Goal: Task Accomplishment & Management: Use online tool/utility

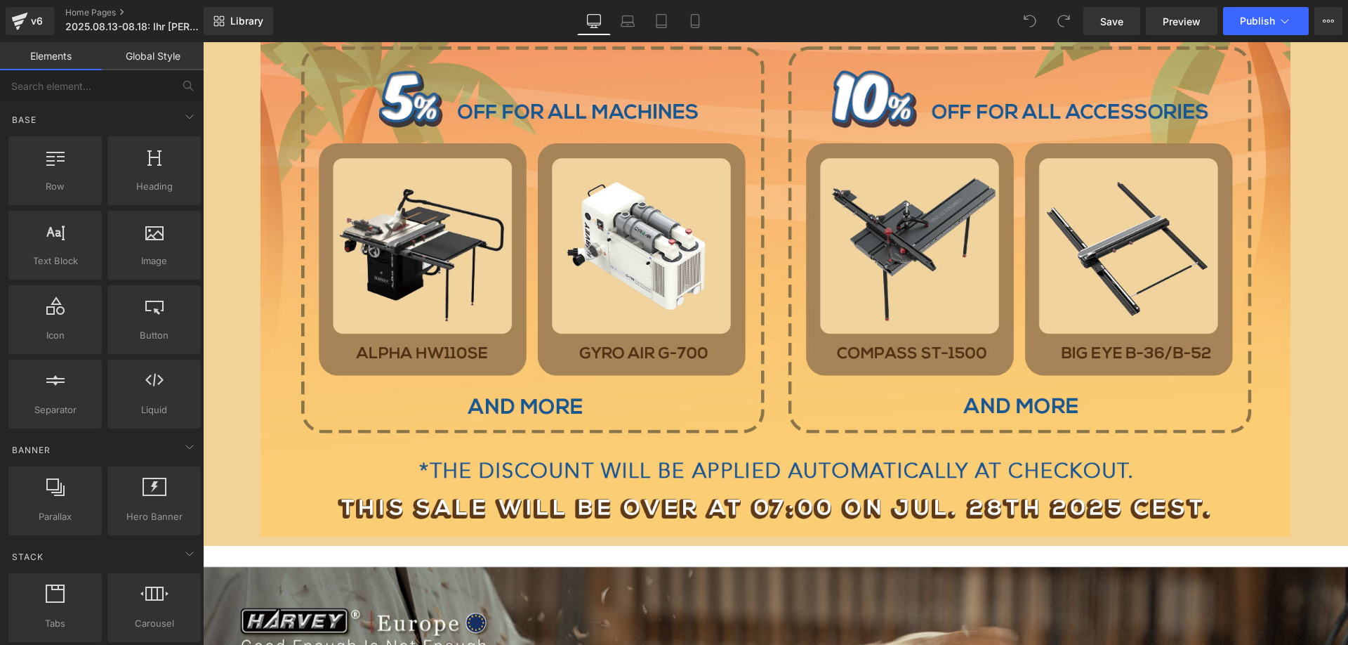
scroll to position [702, 0]
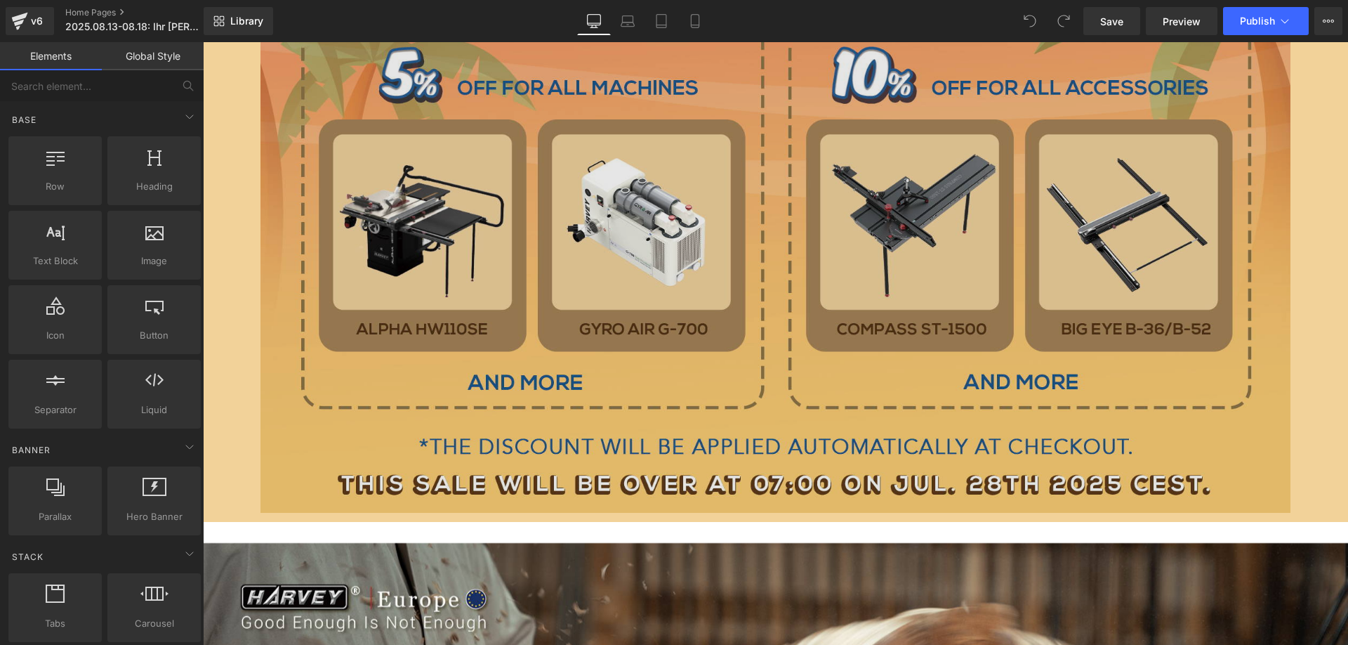
click at [581, 244] on img at bounding box center [776, 210] width 1031 height 603
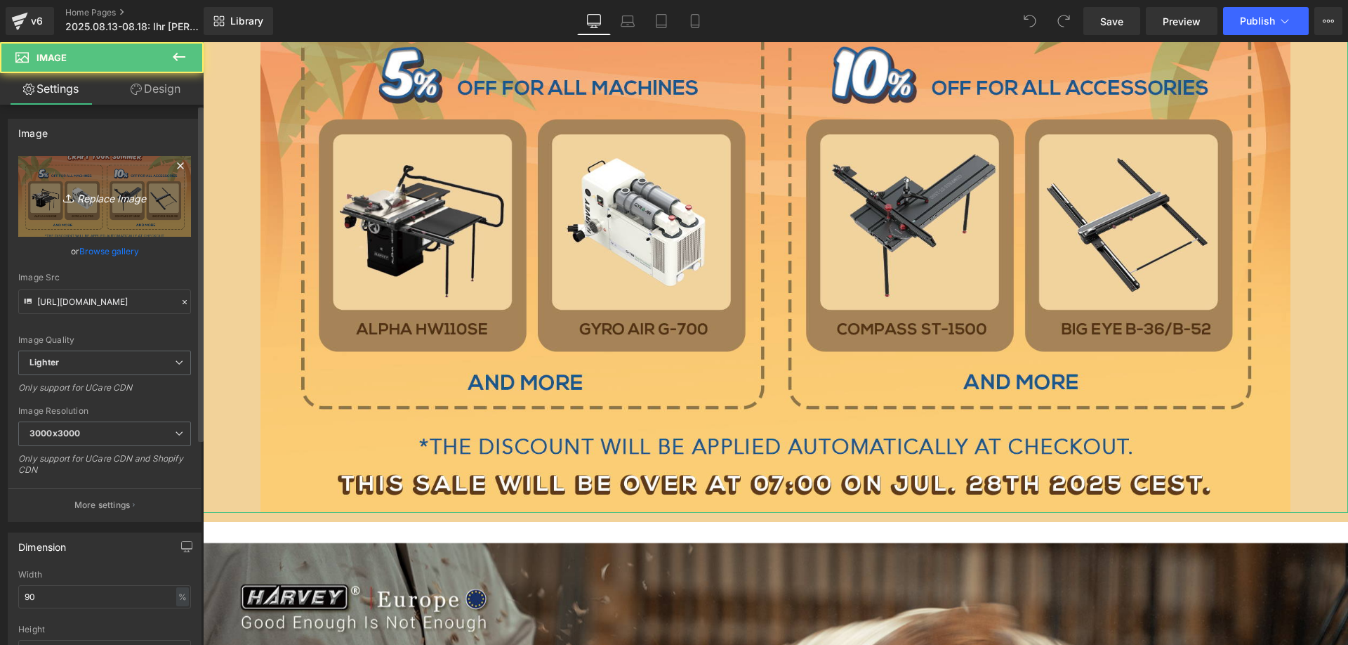
click at [109, 188] on icon "Replace Image" at bounding box center [104, 196] width 112 height 18
type input "C:\fakepath\8abe958b3772082aed1be92e151c9555.JPG"
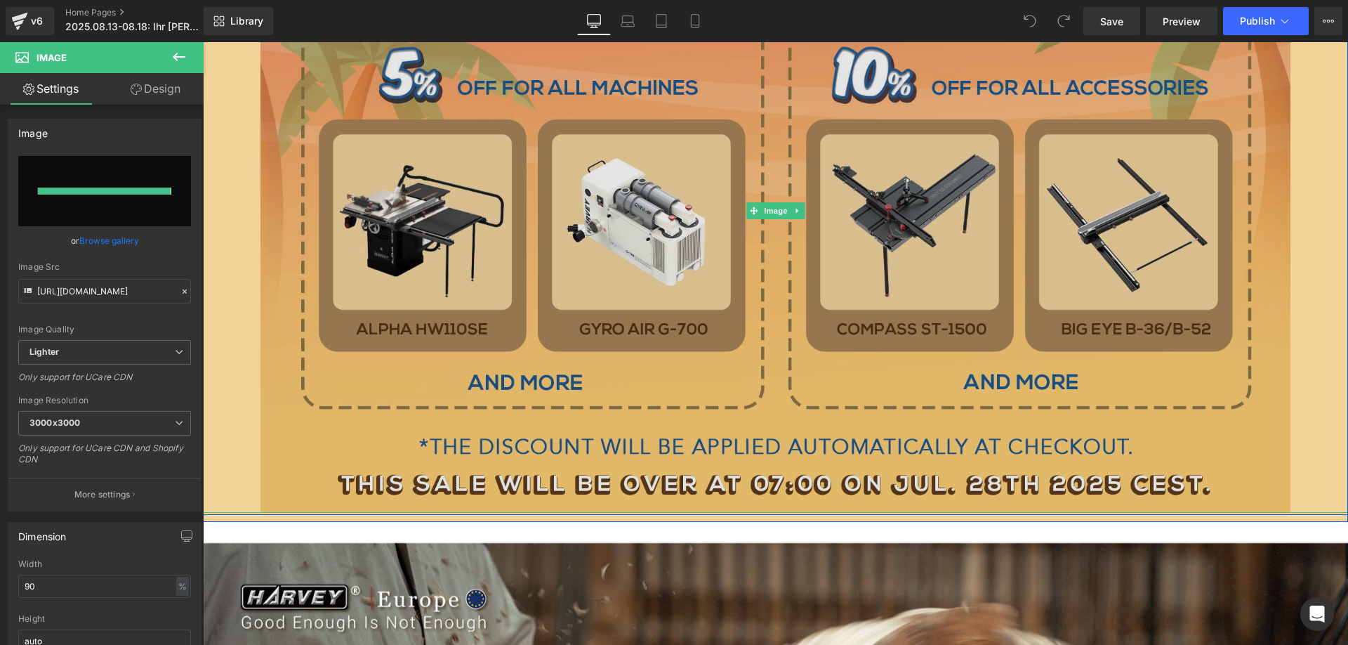
type input "[URL][DOMAIN_NAME]"
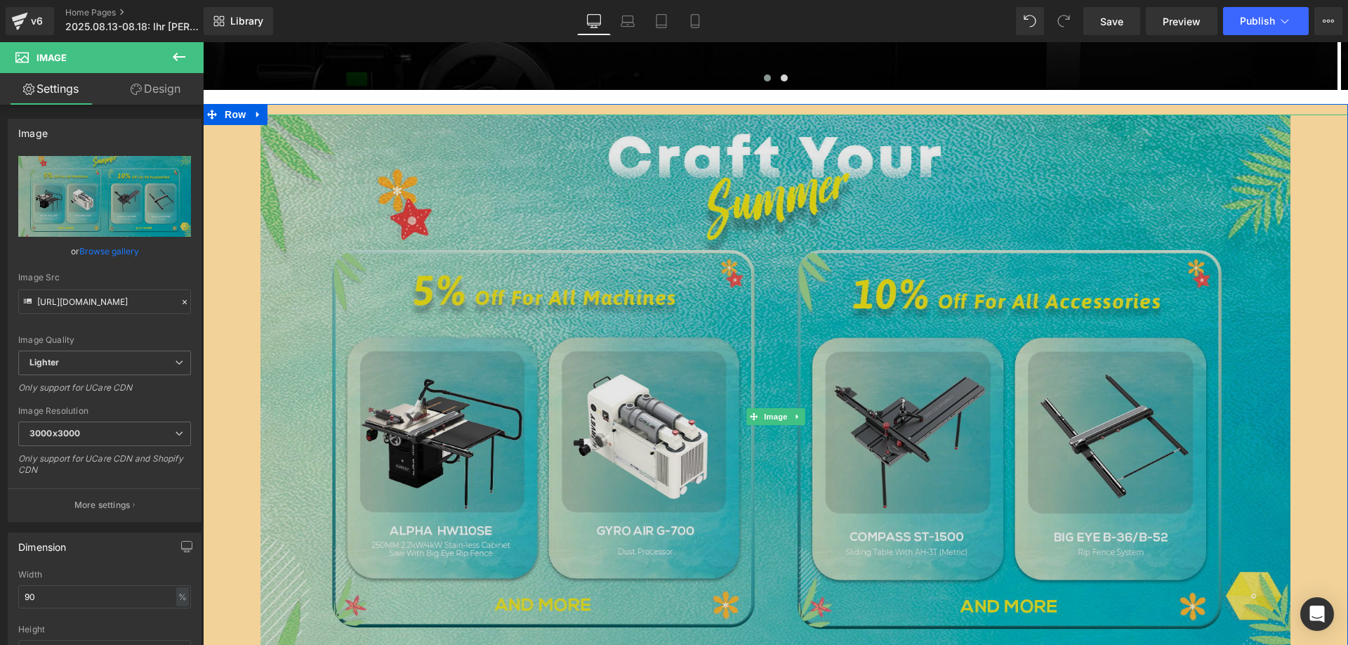
scroll to position [492, 0]
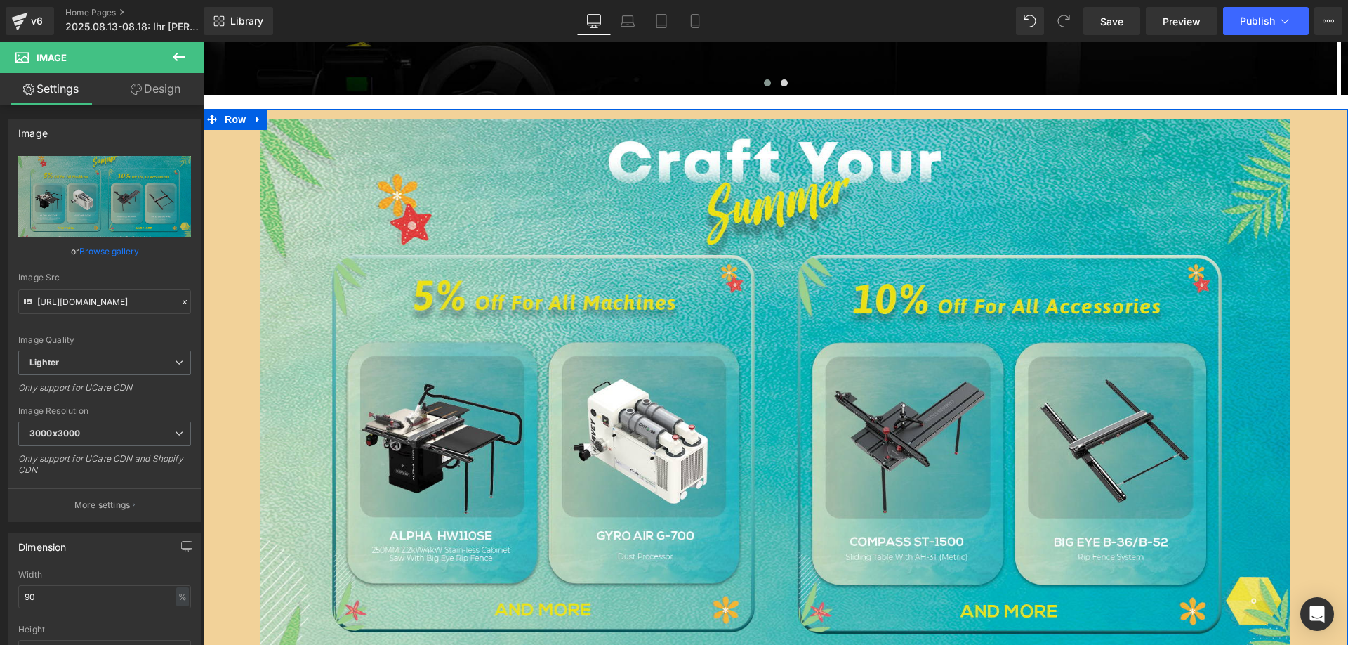
click at [228, 121] on span "Row" at bounding box center [235, 119] width 28 height 21
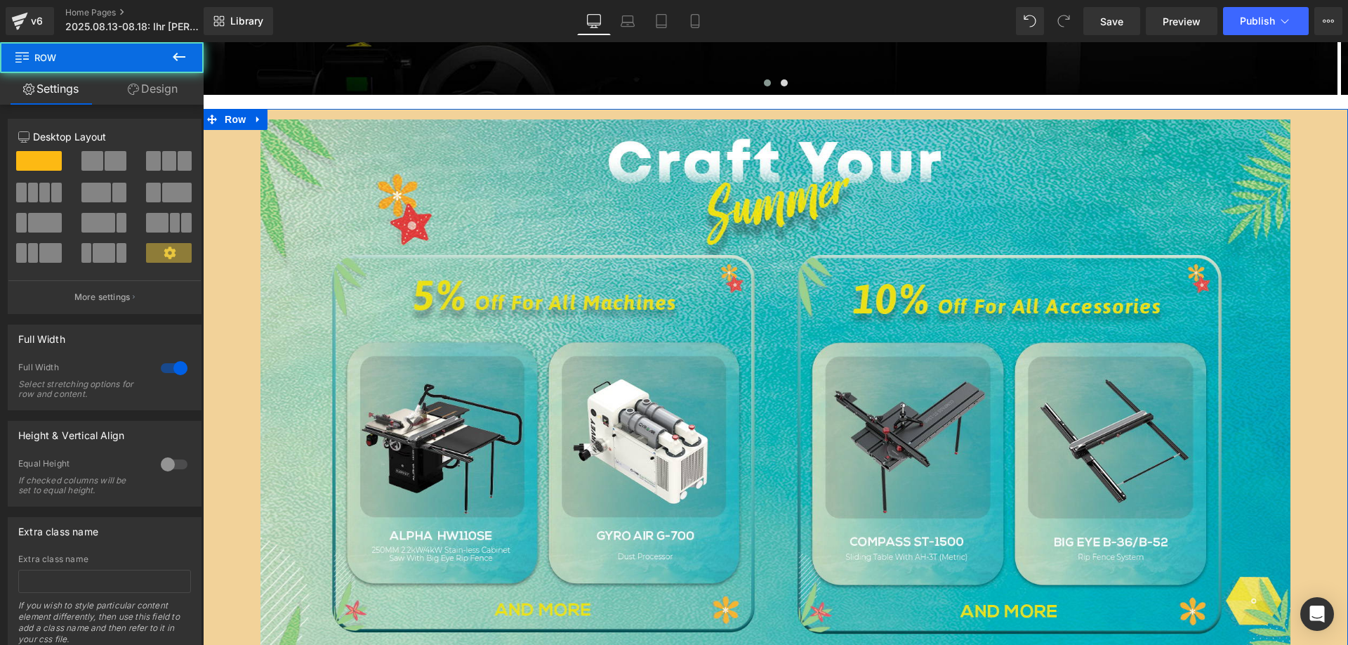
click at [160, 96] on link "Design" at bounding box center [153, 89] width 102 height 32
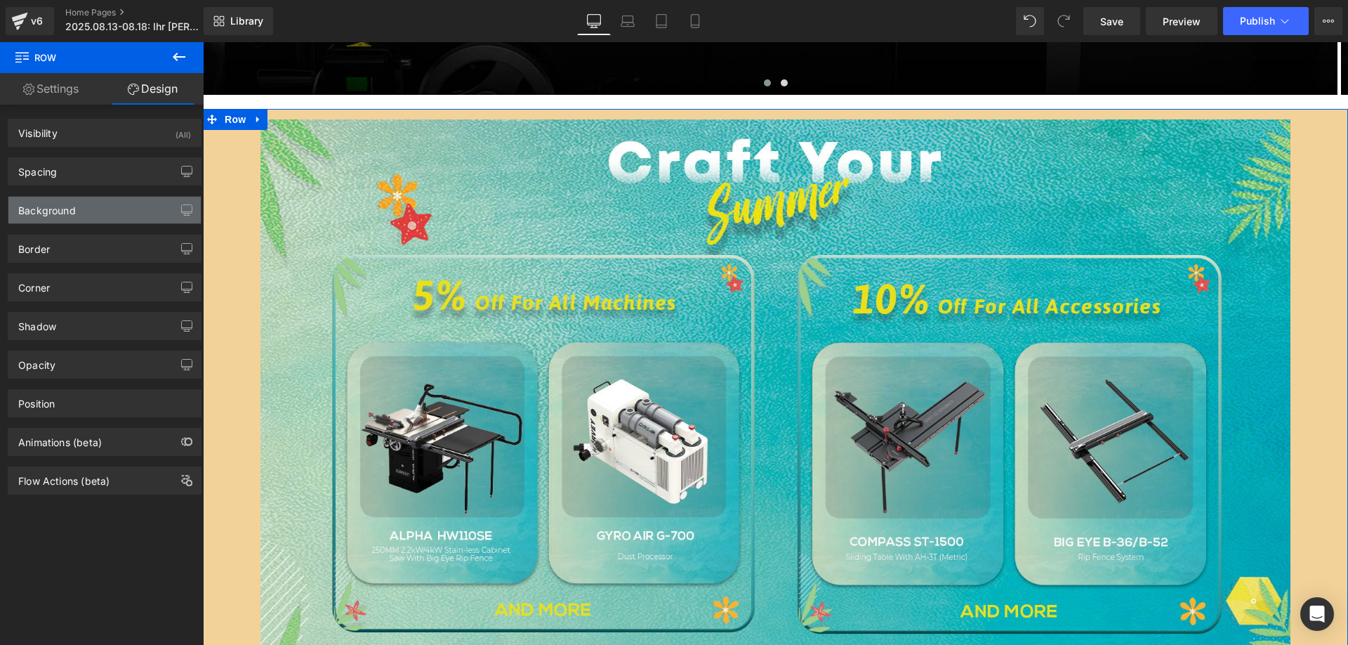
click at [60, 214] on div "Background" at bounding box center [47, 207] width 58 height 20
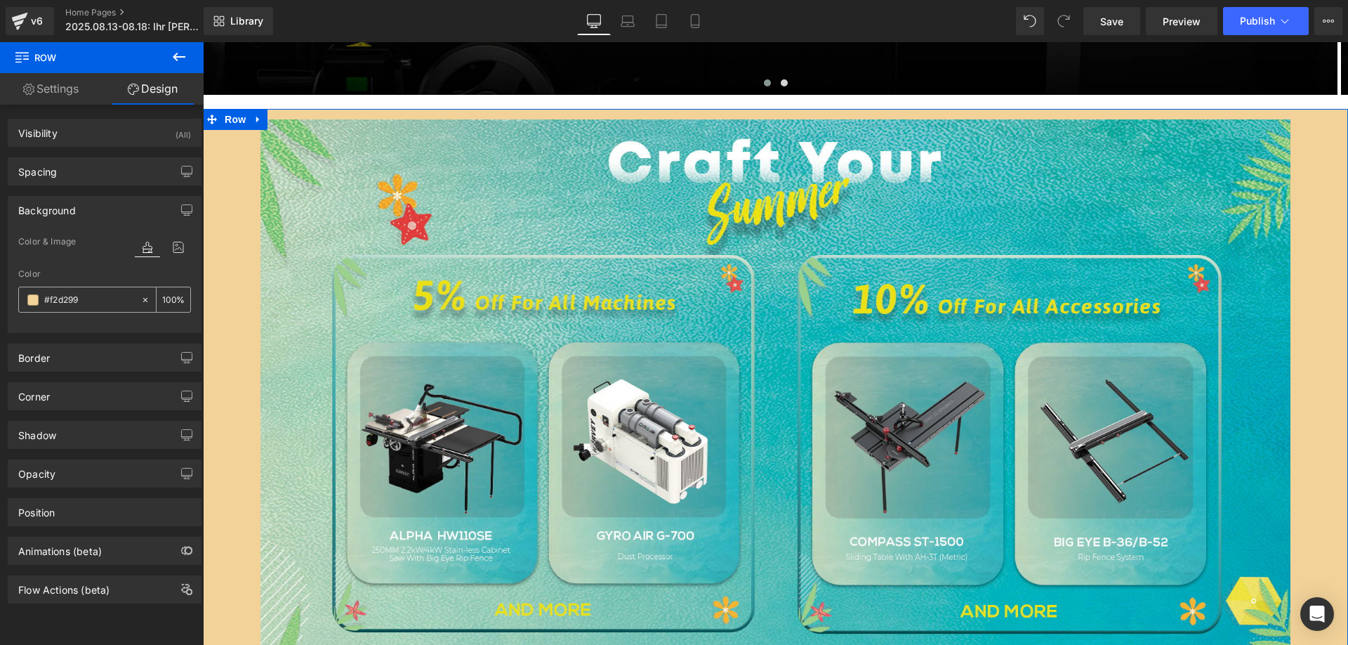
click at [98, 303] on input "#f2d299" at bounding box center [89, 299] width 90 height 15
type input "0"
type input "00a"
type input "100"
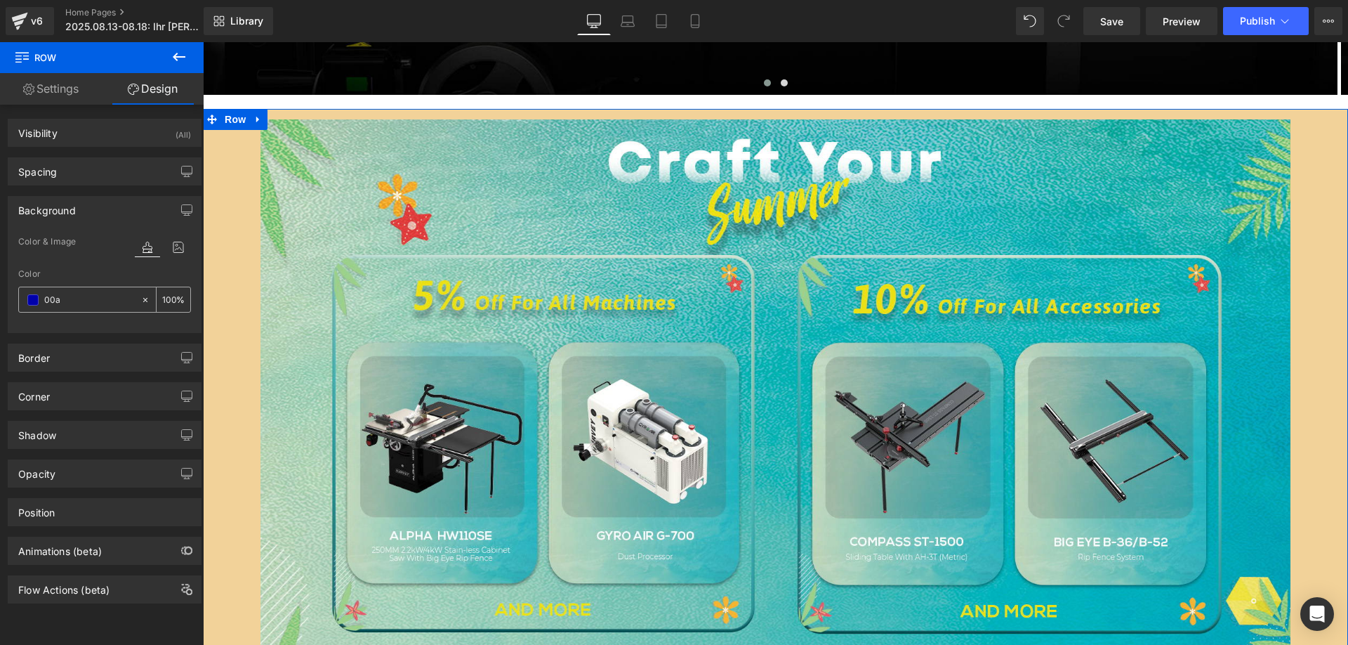
type input "00a7"
type input "47"
type input "00a7a"
type input "0"
type input "00a7ad"
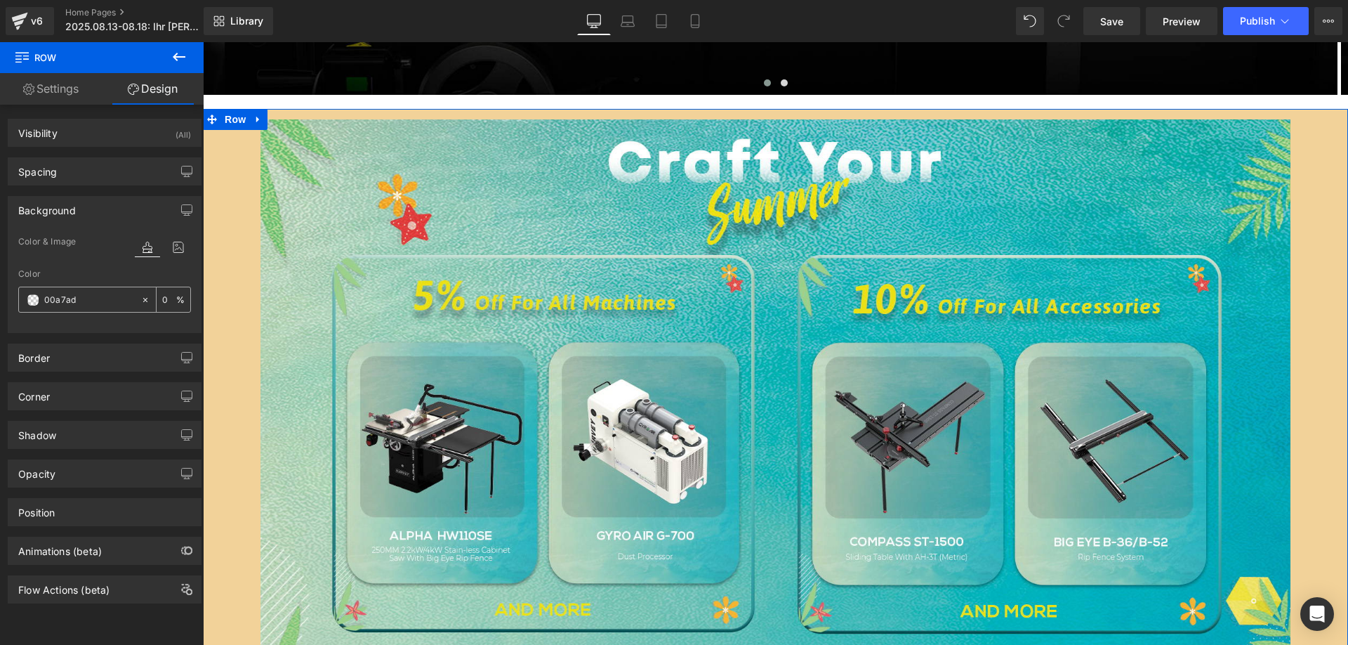
type input "100"
drag, startPoint x: 86, startPoint y: 298, endPoint x: 12, endPoint y: 296, distance: 73.8
click at [12, 296] on div "Color & Image color rgb(0, 167, 173) Color 00a7ad 100 % Image Replace Image Upl…" at bounding box center [104, 282] width 192 height 99
type input "#00a7ad"
click at [191, 56] on button at bounding box center [178, 57] width 49 height 31
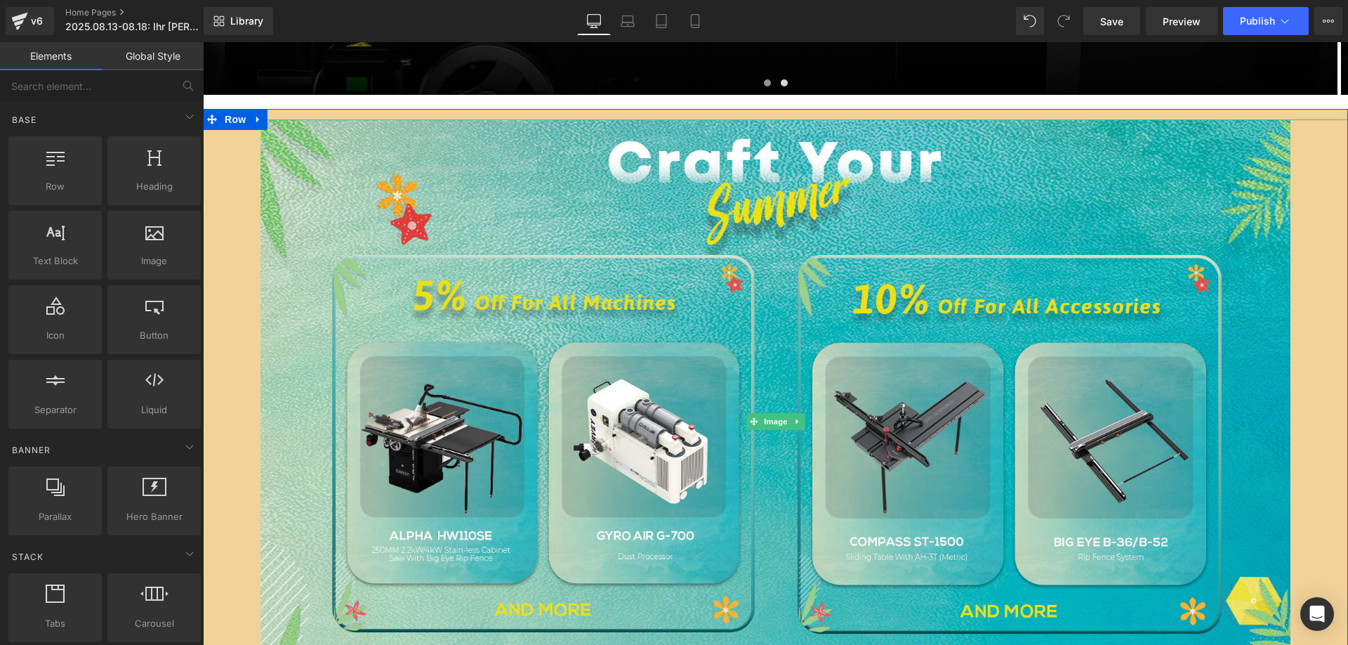
click at [244, 171] on div at bounding box center [775, 420] width 1145 height 603
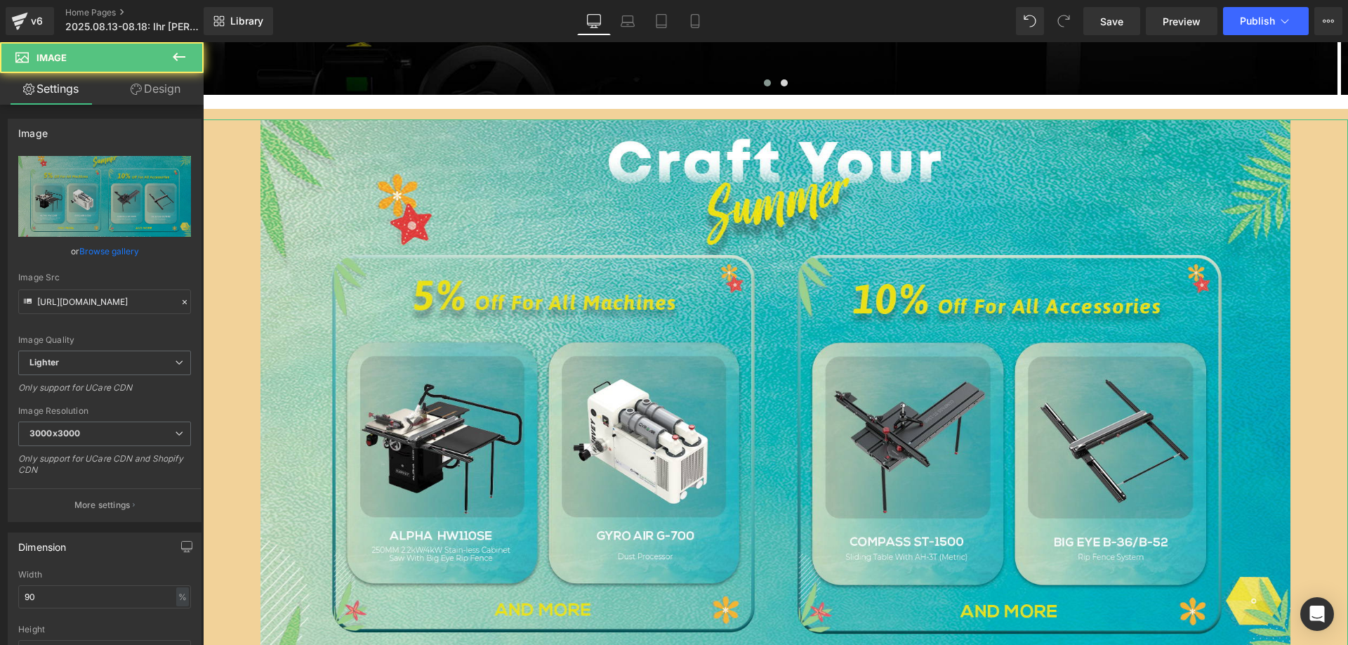
click at [147, 86] on link "Design" at bounding box center [156, 89] width 102 height 32
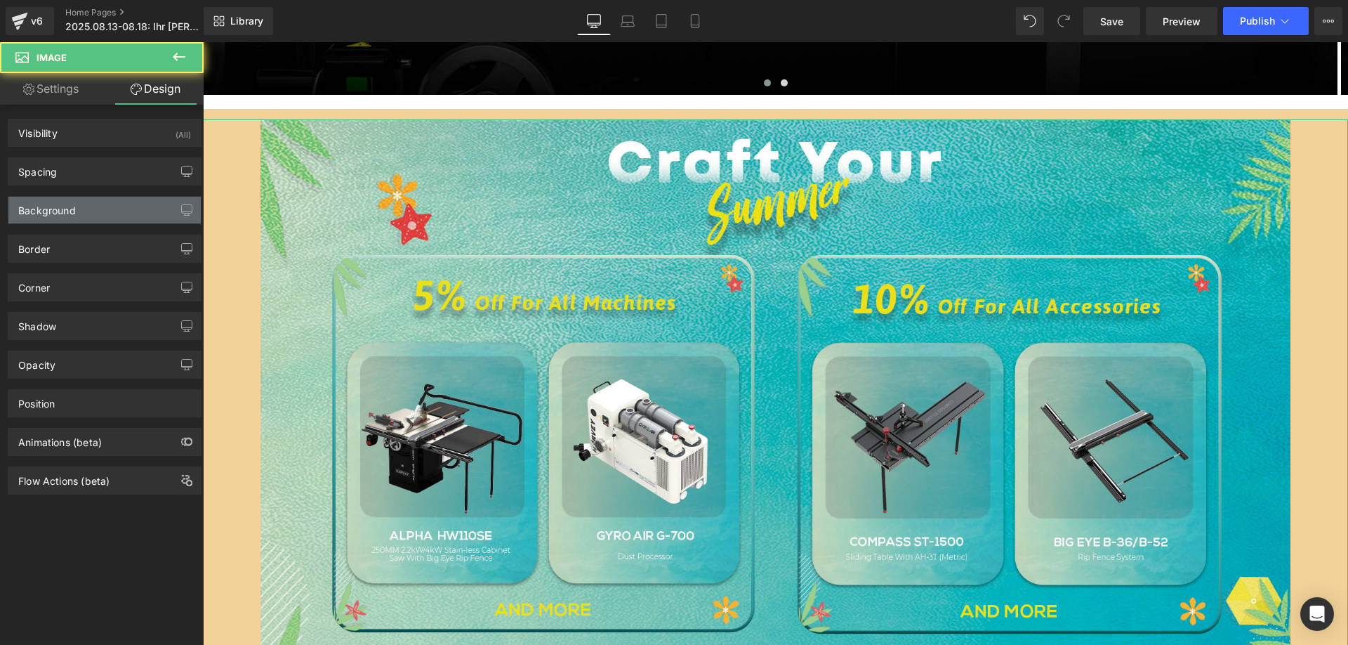
type input "#f2d299"
type input "100"
click at [87, 203] on div "Background" at bounding box center [104, 210] width 192 height 27
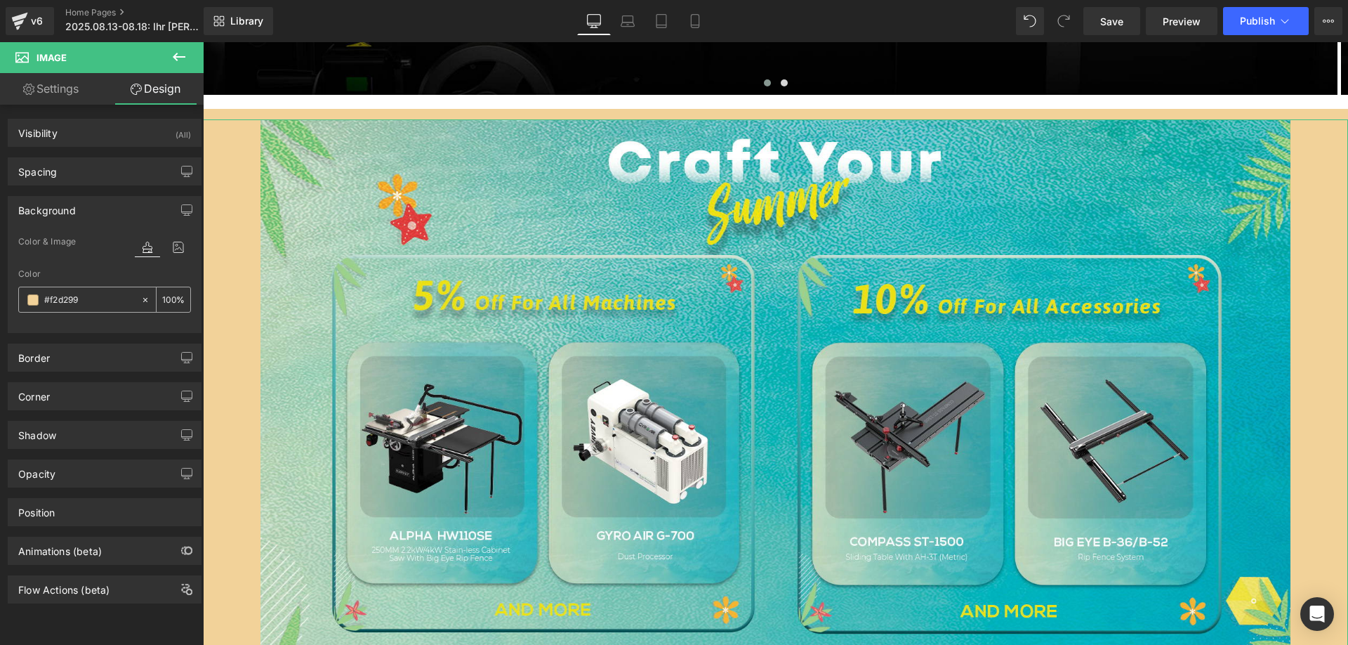
click at [103, 308] on div "#f2d299" at bounding box center [79, 299] width 121 height 25
click at [100, 301] on input "#f2d299" at bounding box center [89, 299] width 90 height 15
paste input "00a7ad"
type input "00a7ad"
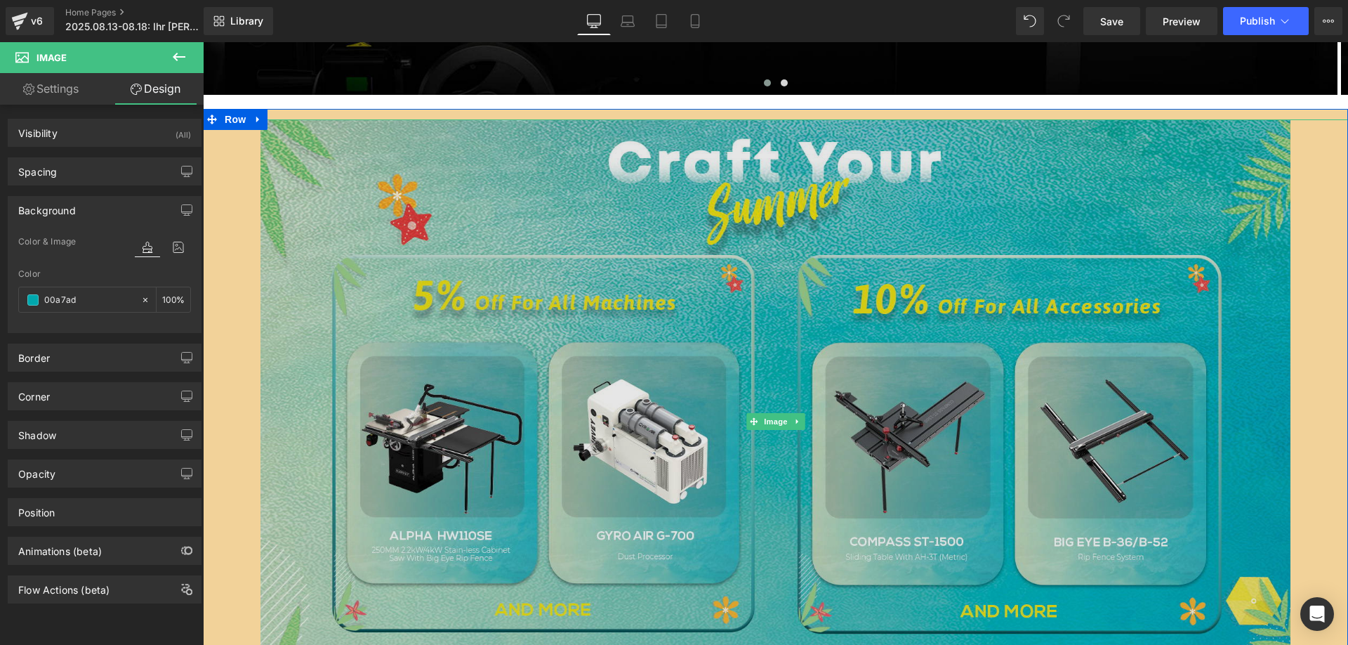
click at [261, 170] on img at bounding box center [776, 420] width 1031 height 603
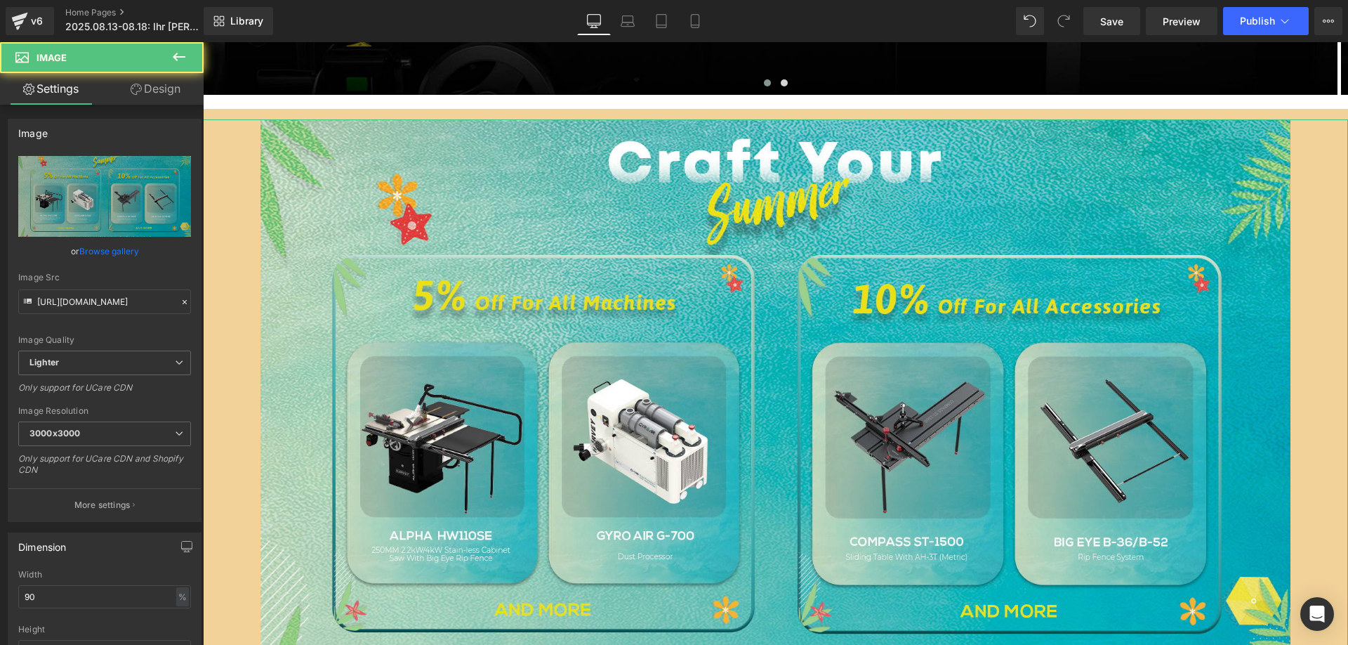
click at [171, 95] on link "Design" at bounding box center [156, 89] width 102 height 32
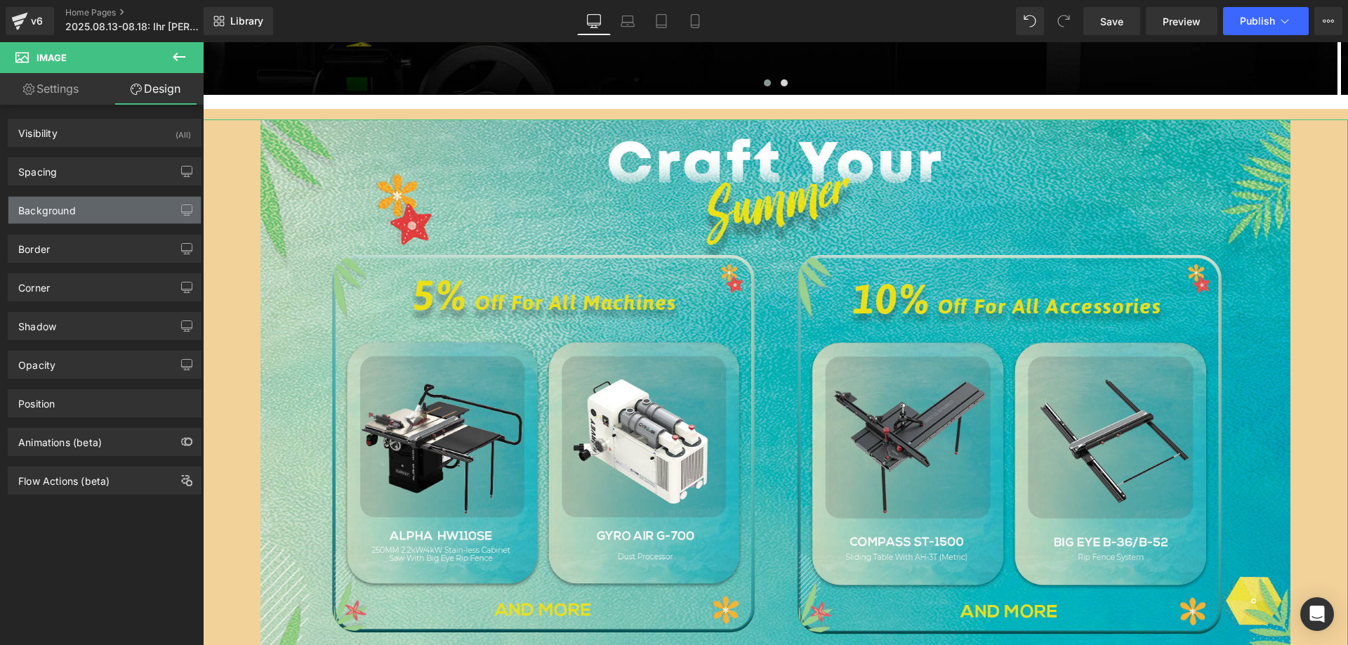
click at [84, 208] on div "Background" at bounding box center [104, 210] width 192 height 27
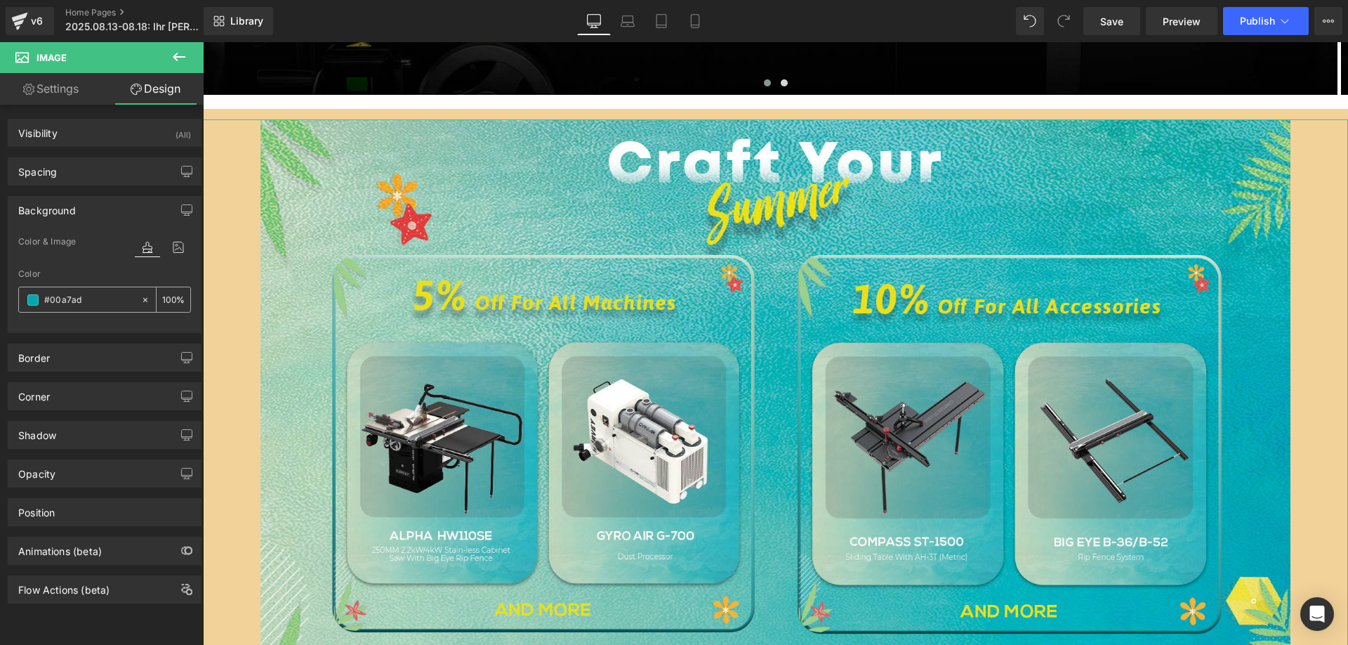
click at [97, 300] on input "#00a7ad" at bounding box center [89, 299] width 90 height 15
paste input "text"
type input "00a7ad"
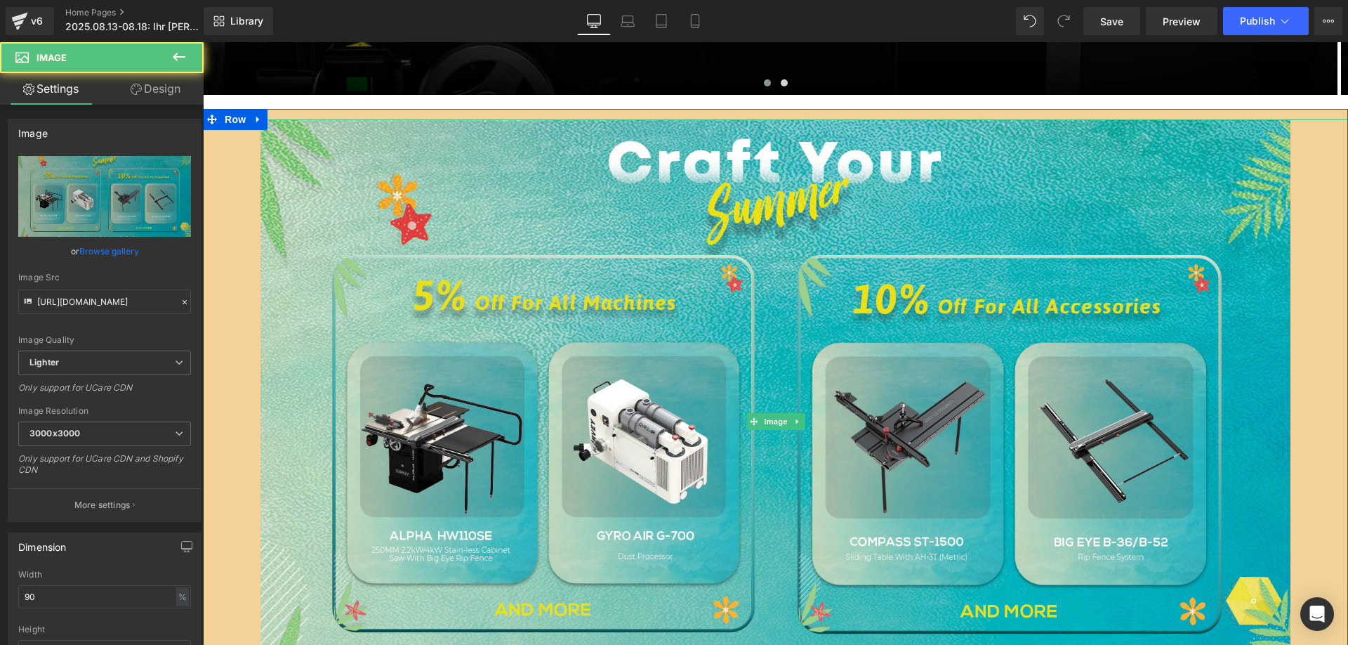
click at [225, 176] on div at bounding box center [775, 420] width 1145 height 603
click at [159, 95] on link "Design" at bounding box center [156, 89] width 102 height 32
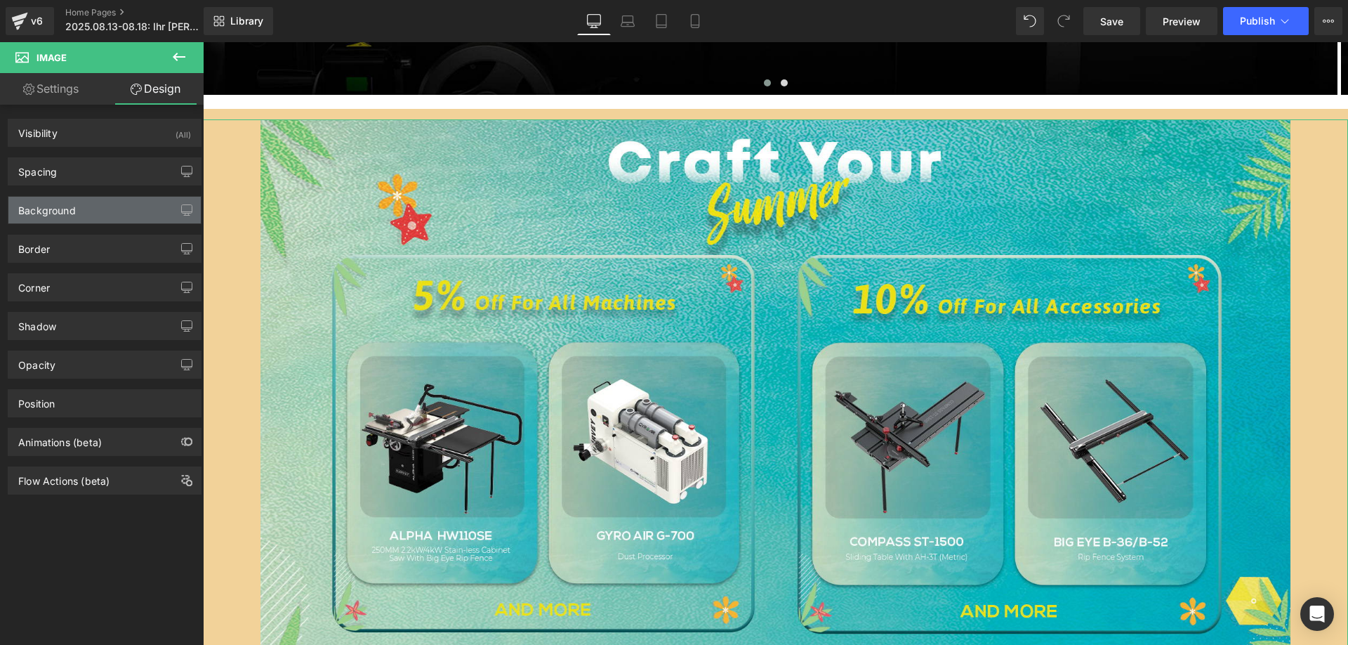
click at [74, 204] on div "Background" at bounding box center [47, 207] width 58 height 20
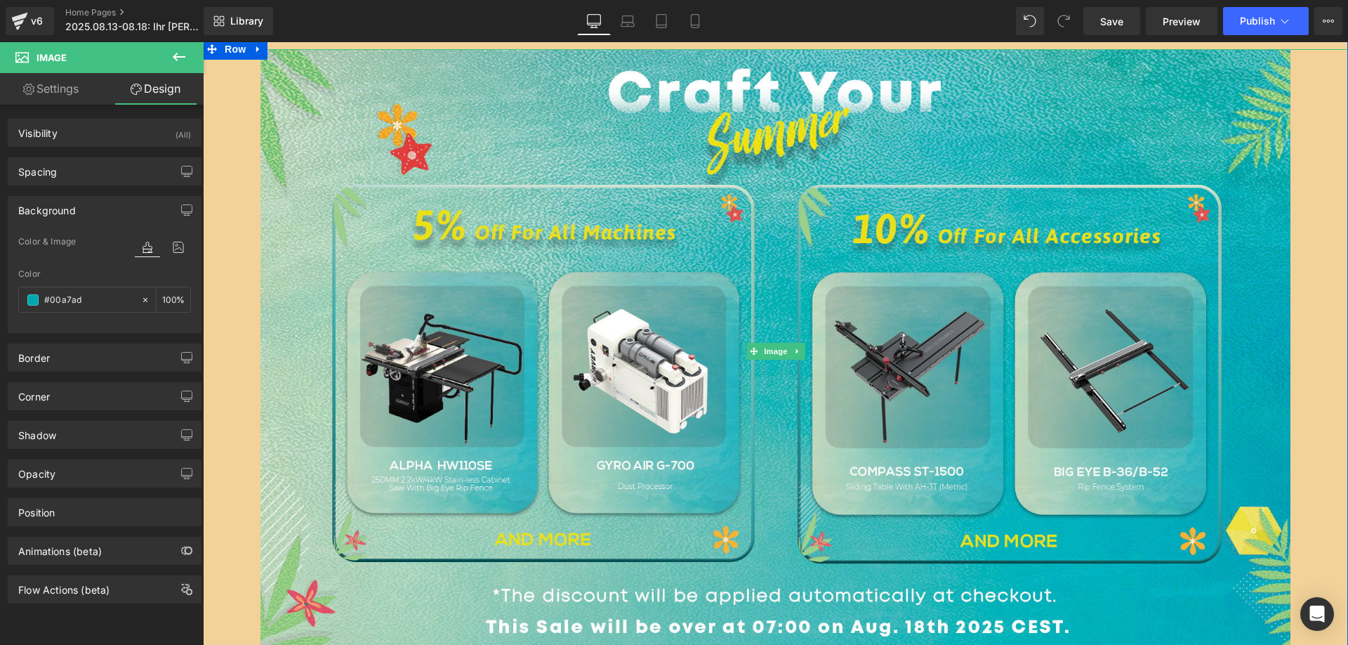
scroll to position [421, 0]
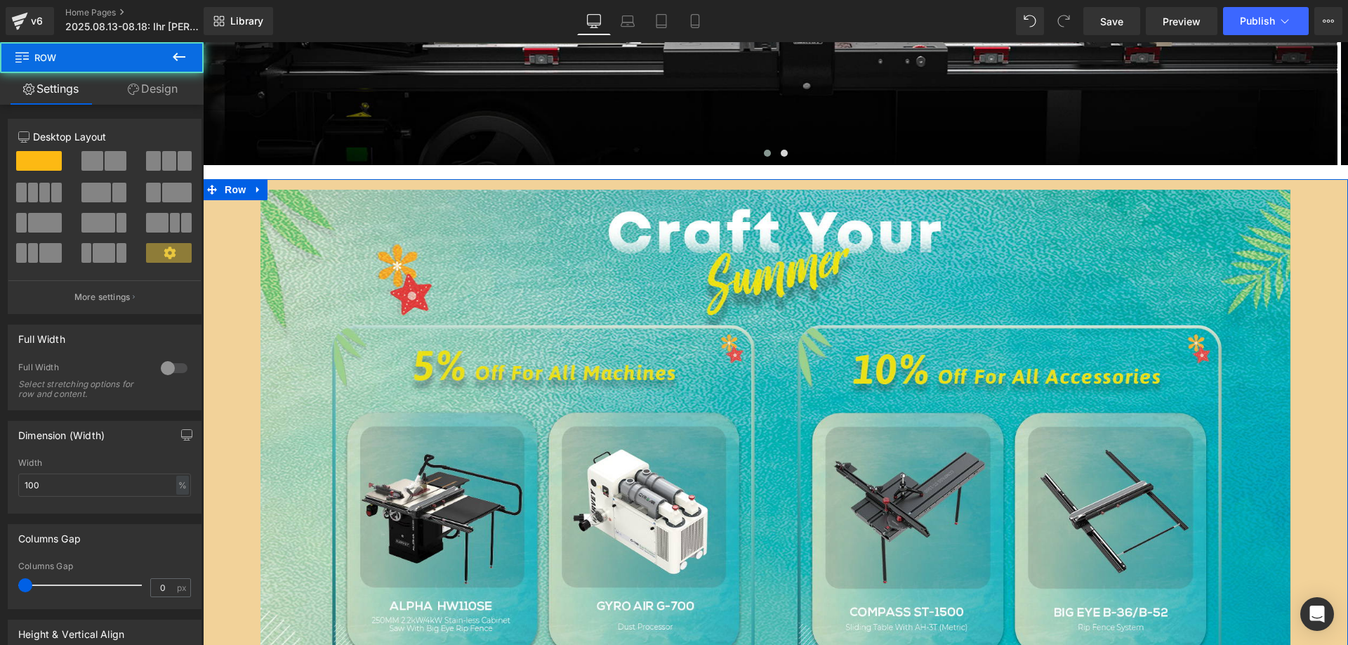
click at [271, 187] on div "Image Row" at bounding box center [775, 487] width 1145 height 616
click at [167, 91] on link "Design" at bounding box center [153, 89] width 102 height 32
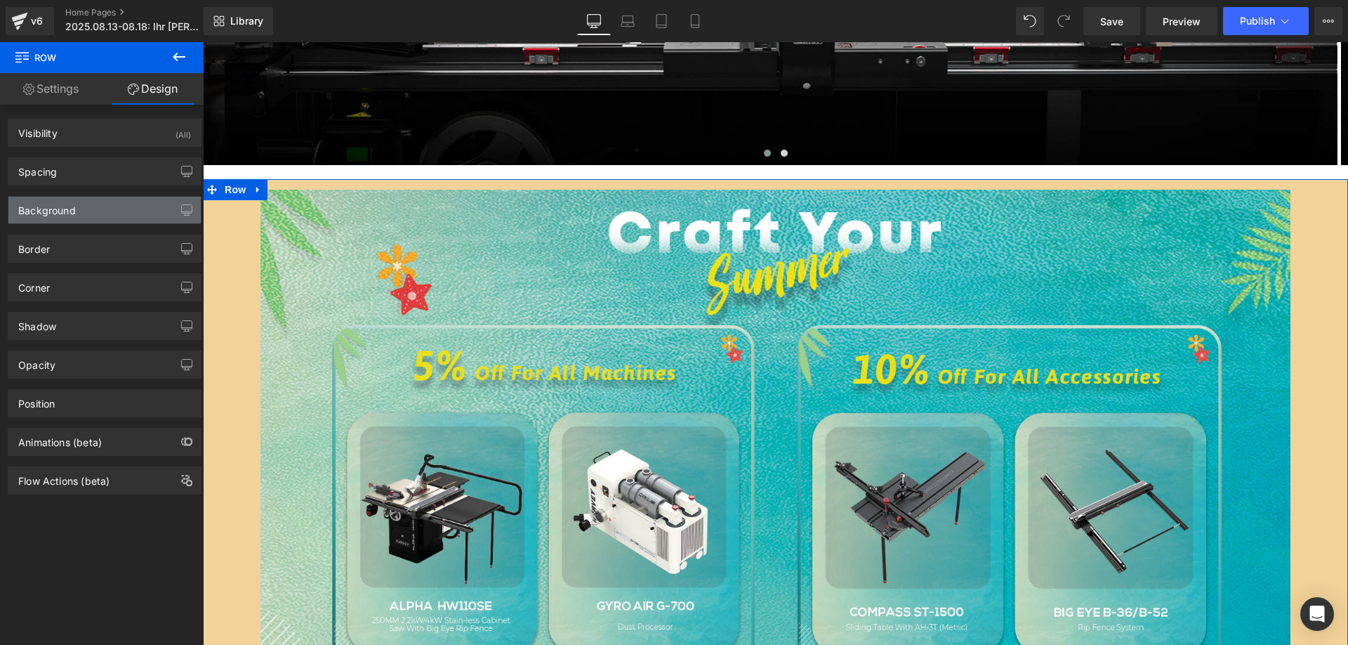
click at [77, 208] on div "Background" at bounding box center [104, 210] width 192 height 27
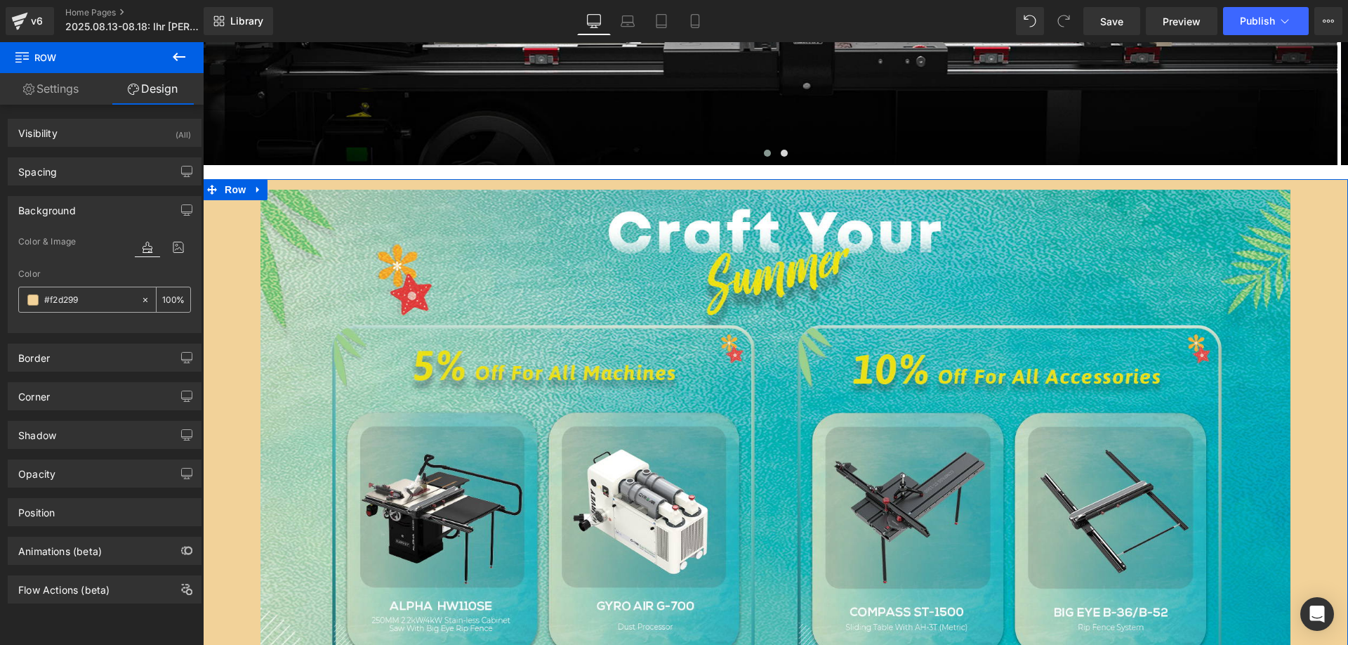
click at [85, 304] on input "#f2d299" at bounding box center [89, 299] width 90 height 15
paste input "00a7ad"
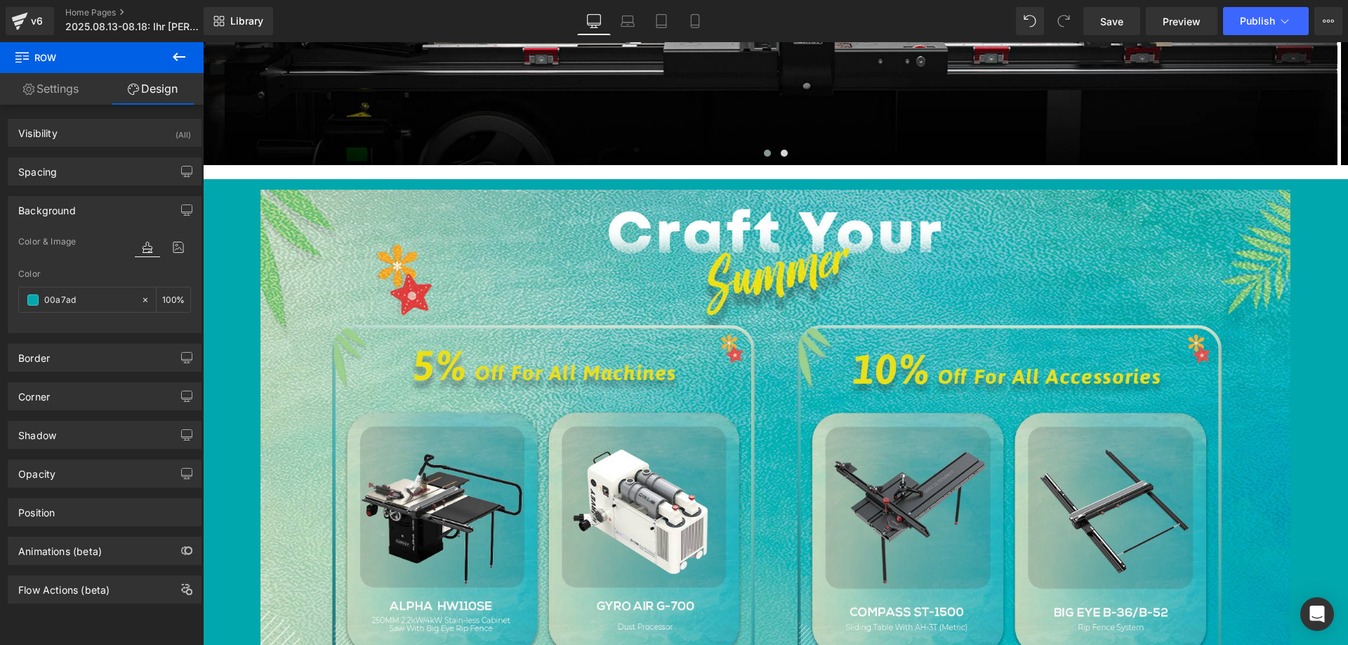
type input "#00a7ad"
click at [183, 58] on icon at bounding box center [179, 57] width 13 height 8
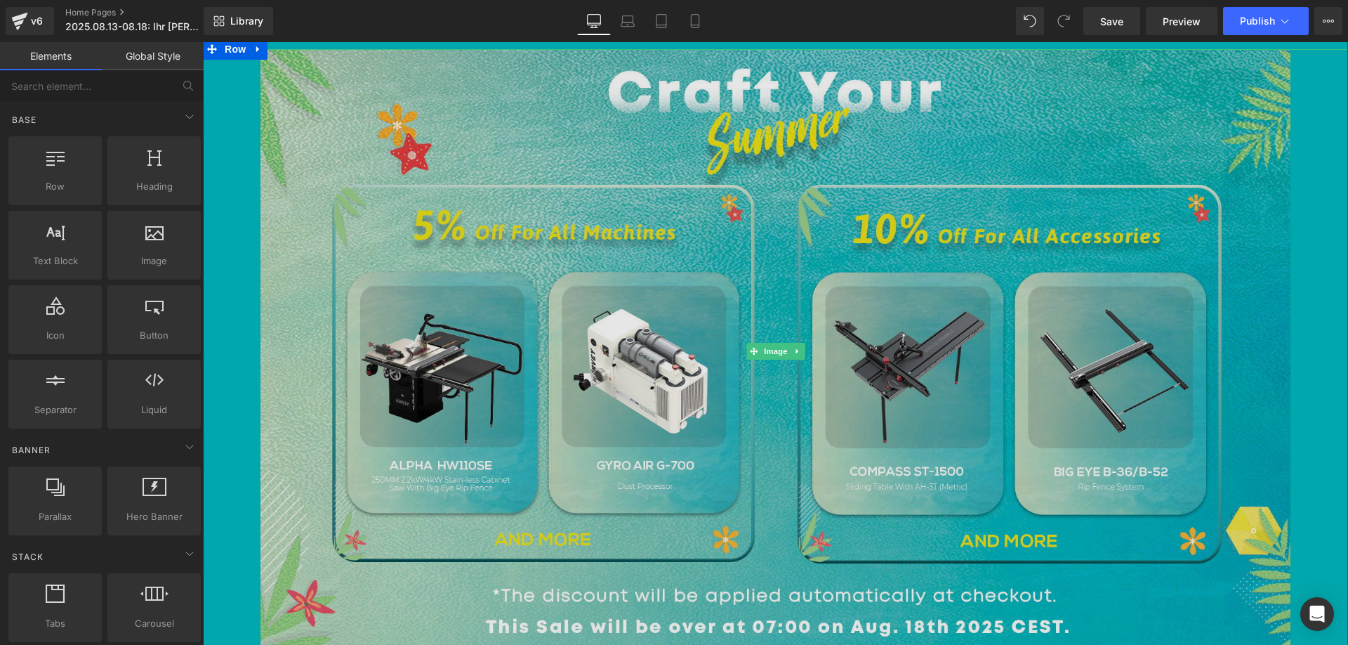
scroll to position [632, 0]
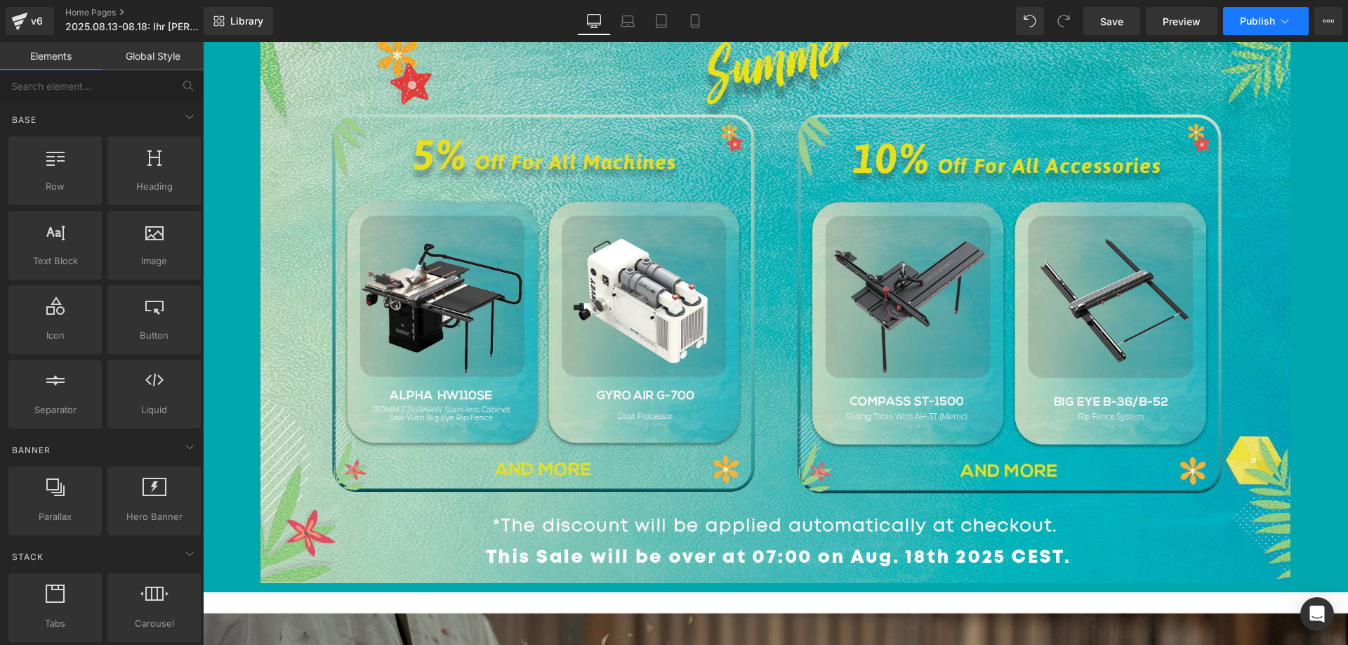
click at [1253, 27] on button "Publish" at bounding box center [1266, 21] width 86 height 28
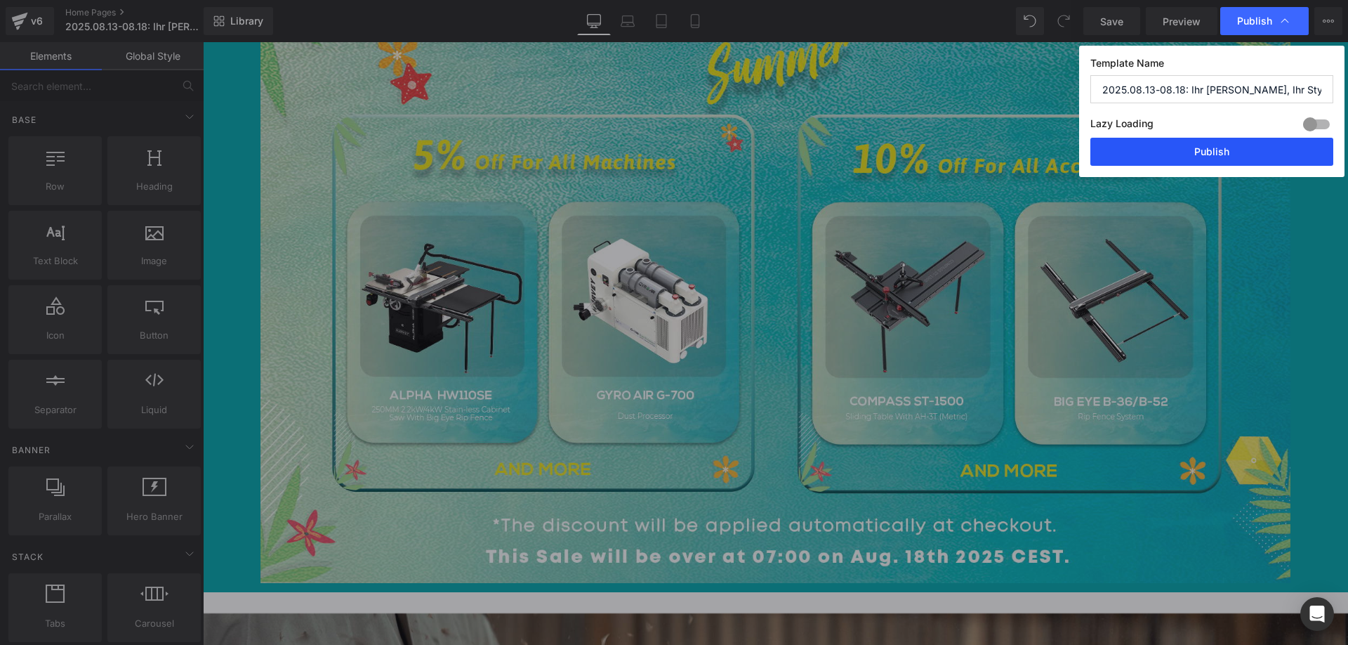
drag, startPoint x: 1145, startPoint y: 152, endPoint x: 915, endPoint y: 107, distance: 234.0
click at [1145, 152] on button "Publish" at bounding box center [1212, 152] width 243 height 28
